Goal: Navigation & Orientation: Find specific page/section

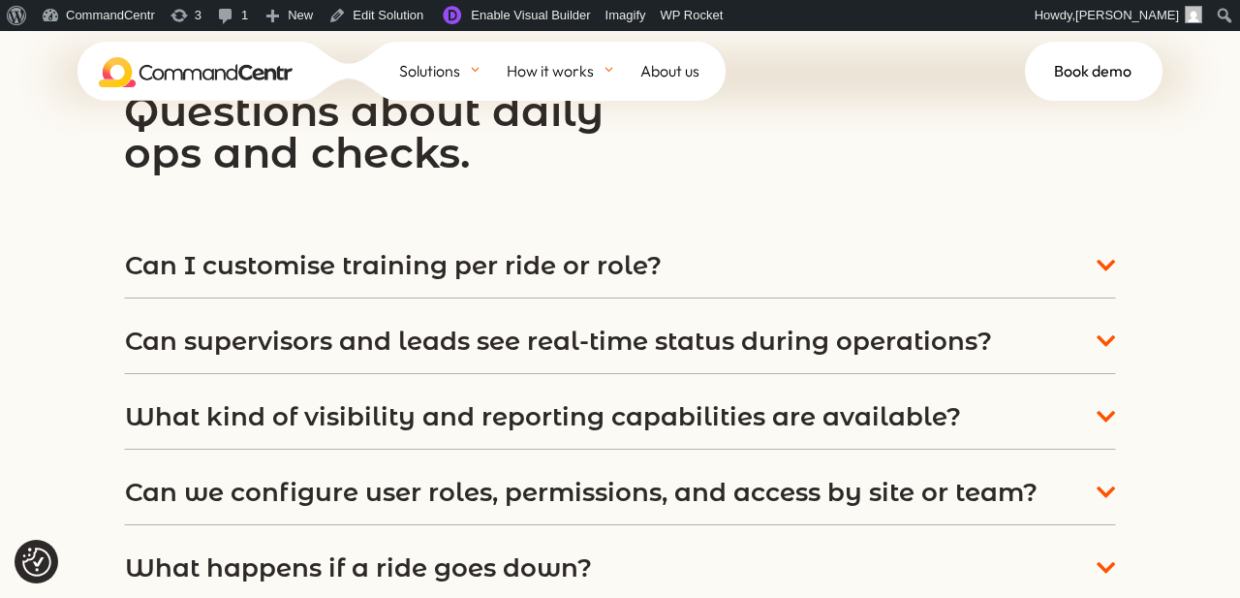
scroll to position [7650, 0]
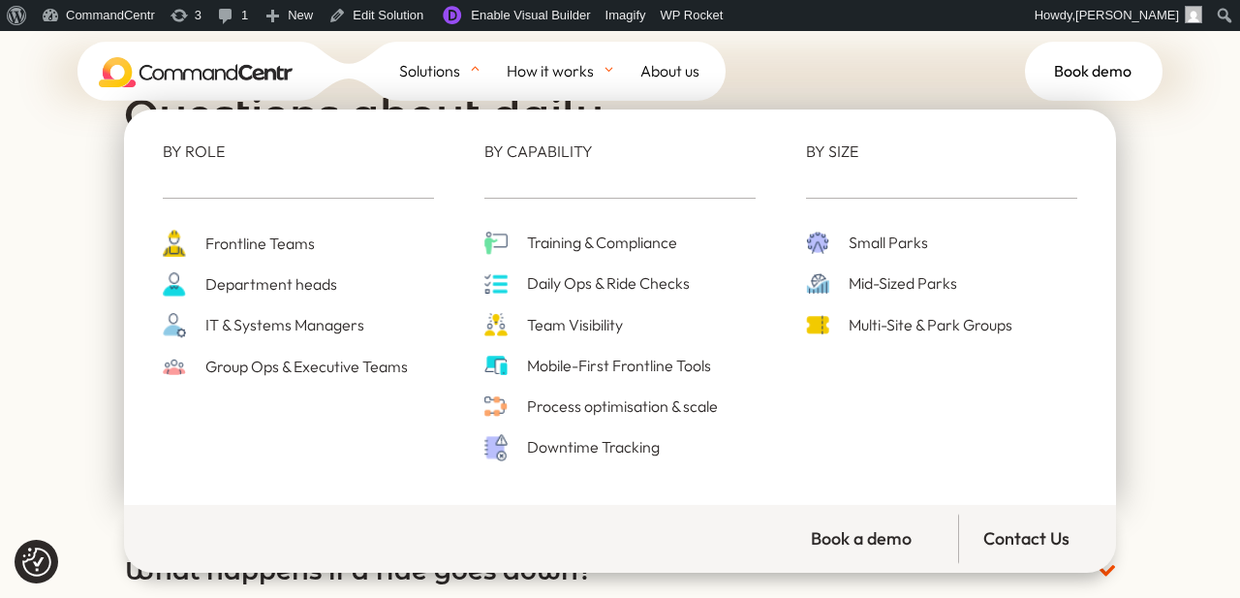
click at [862, 280] on span "Mid-Sized Parks" at bounding box center [900, 283] width 113 height 26
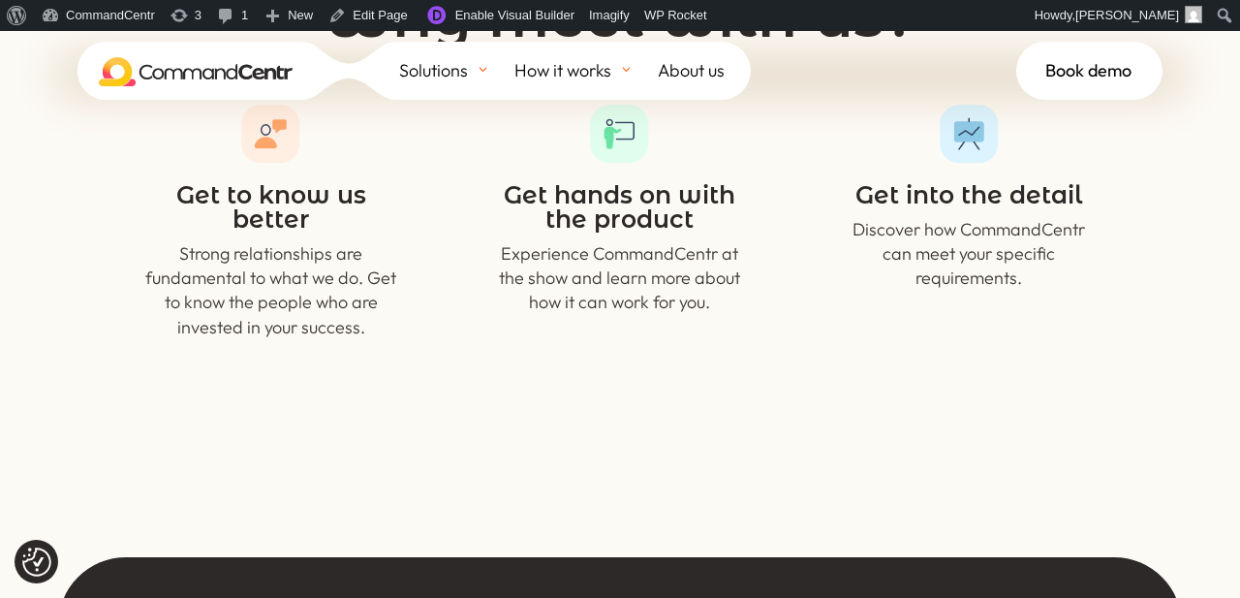
scroll to position [1527, 0]
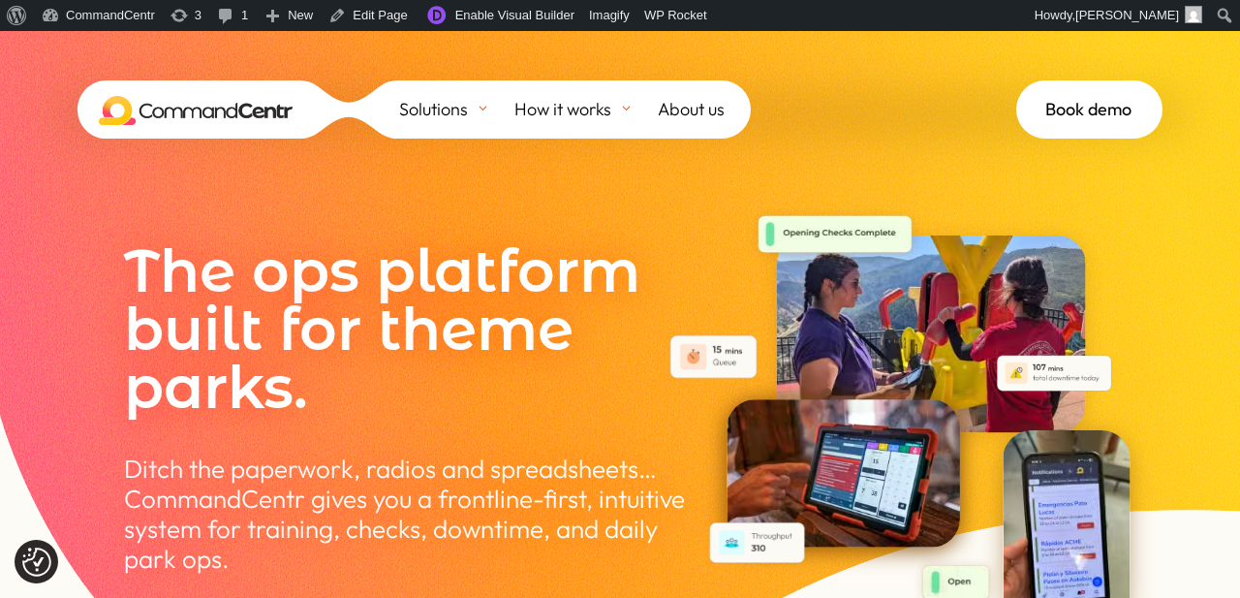
click at [686, 112] on span "About us" at bounding box center [691, 109] width 67 height 29
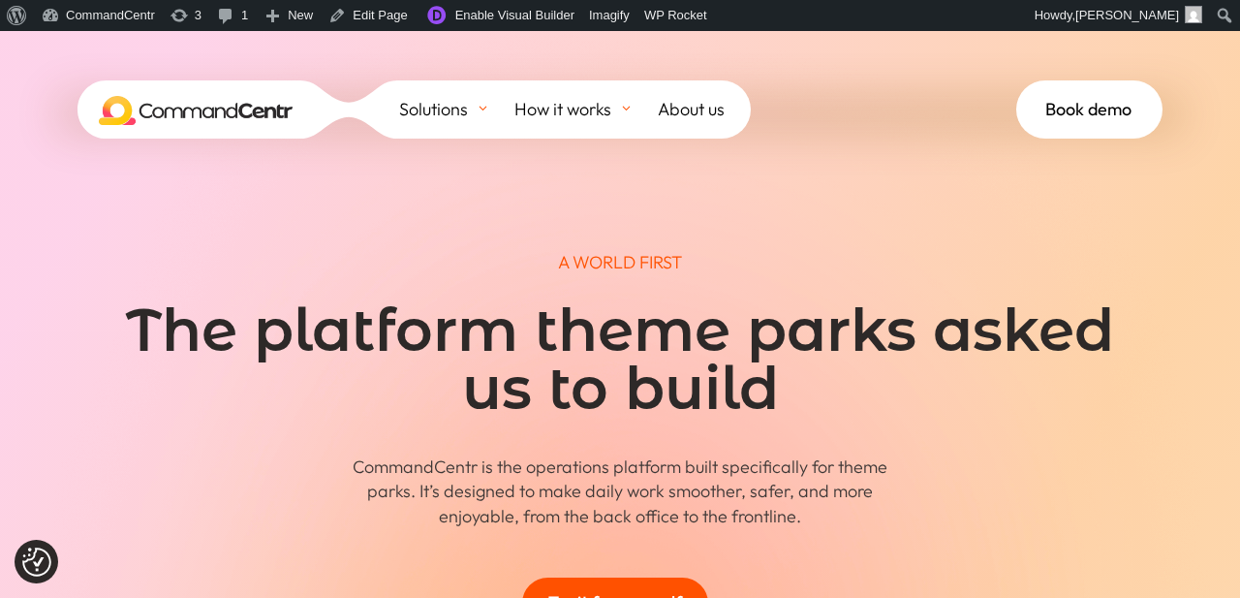
scroll to position [4, 0]
